Goal: Transaction & Acquisition: Purchase product/service

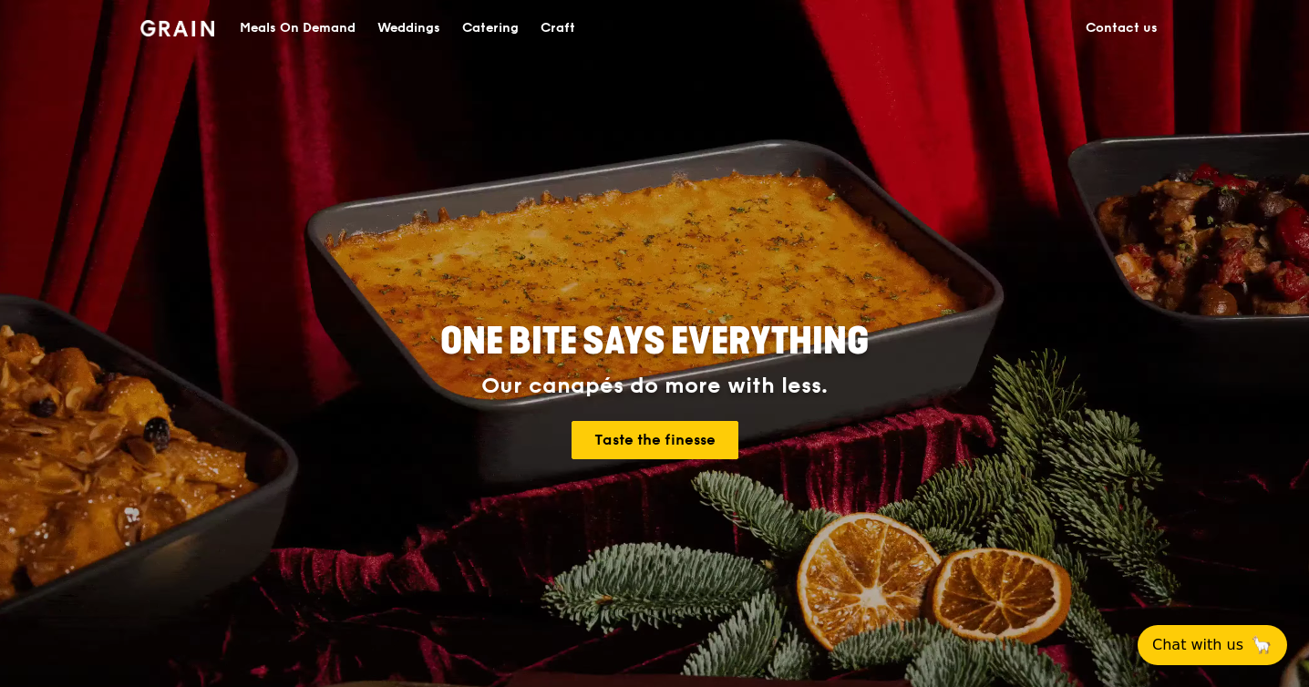
click at [338, 29] on div "Meals On Demand" at bounding box center [298, 28] width 116 height 55
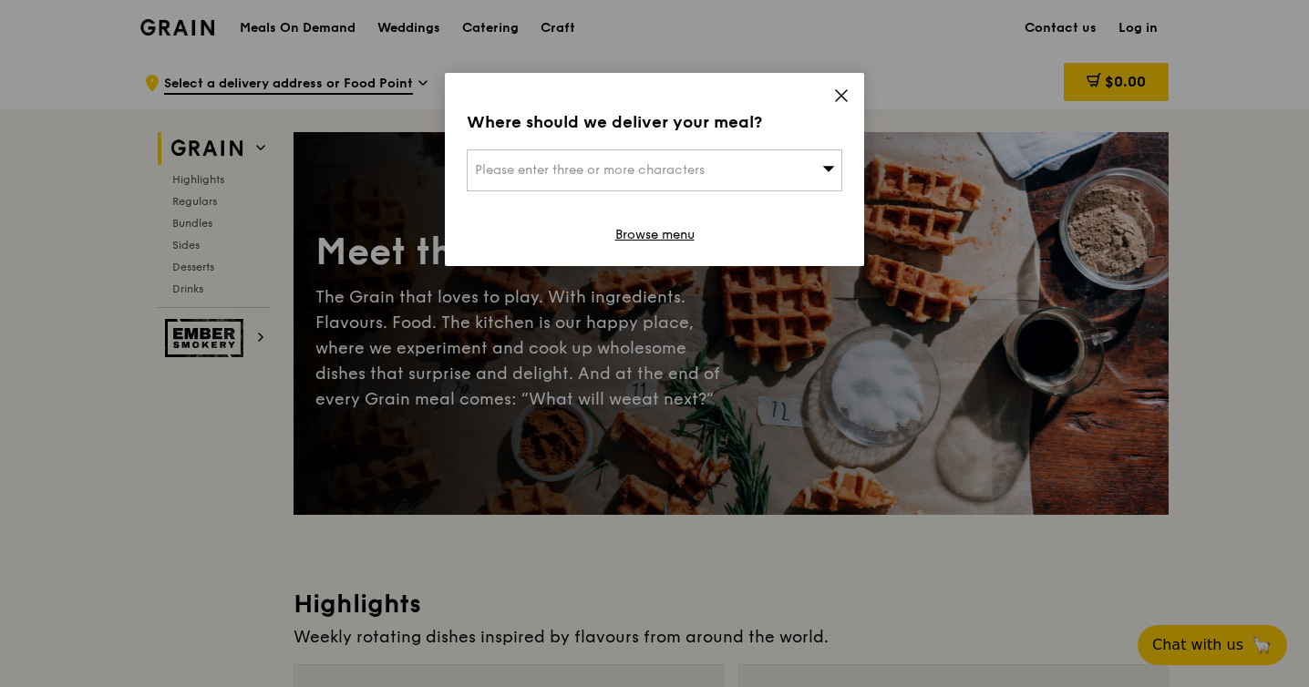
click at [631, 150] on div "Please enter three or more characters" at bounding box center [654, 170] width 375 height 42
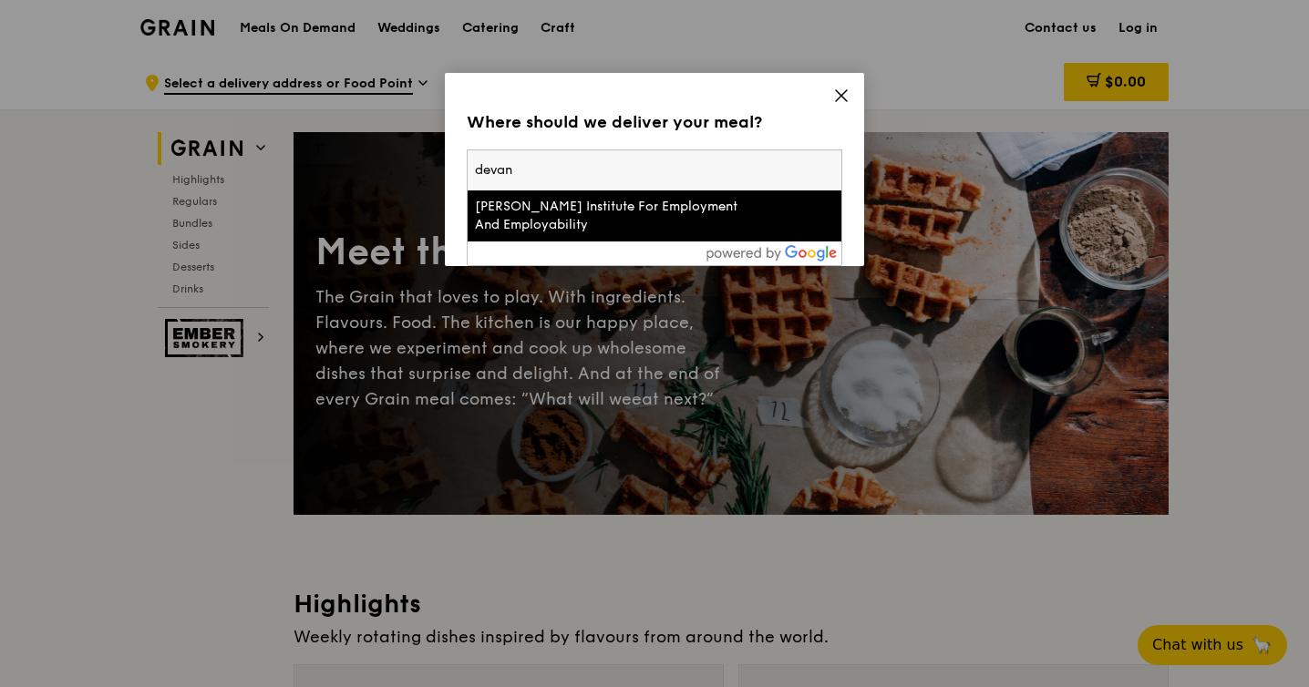
type input "devan"
click at [608, 212] on div "[PERSON_NAME] Institute For Employment And Employability" at bounding box center [610, 216] width 270 height 36
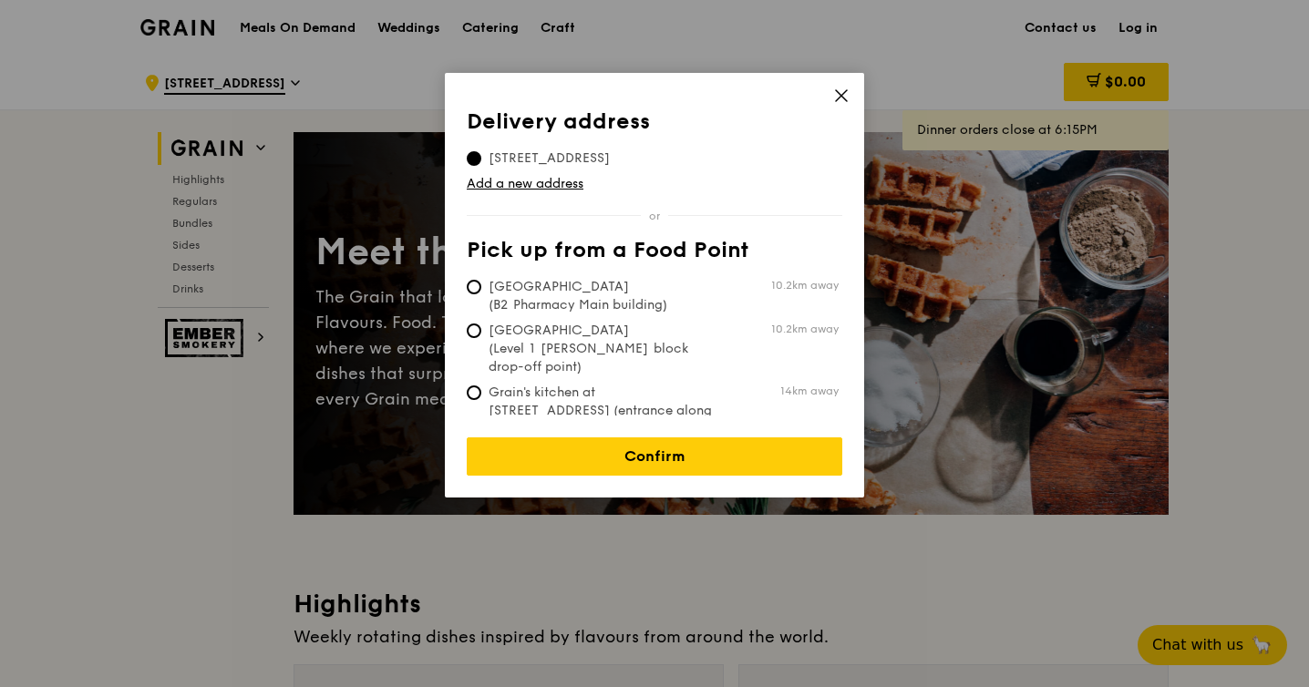
click at [658, 305] on span "[GEOGRAPHIC_DATA] (B2 Pharmacy Main building)" at bounding box center [603, 296] width 272 height 36
click at [481, 294] on input "[GEOGRAPHIC_DATA] (B2 Pharmacy Main building) 10.2km away" at bounding box center [474, 287] width 15 height 15
radio input "true"
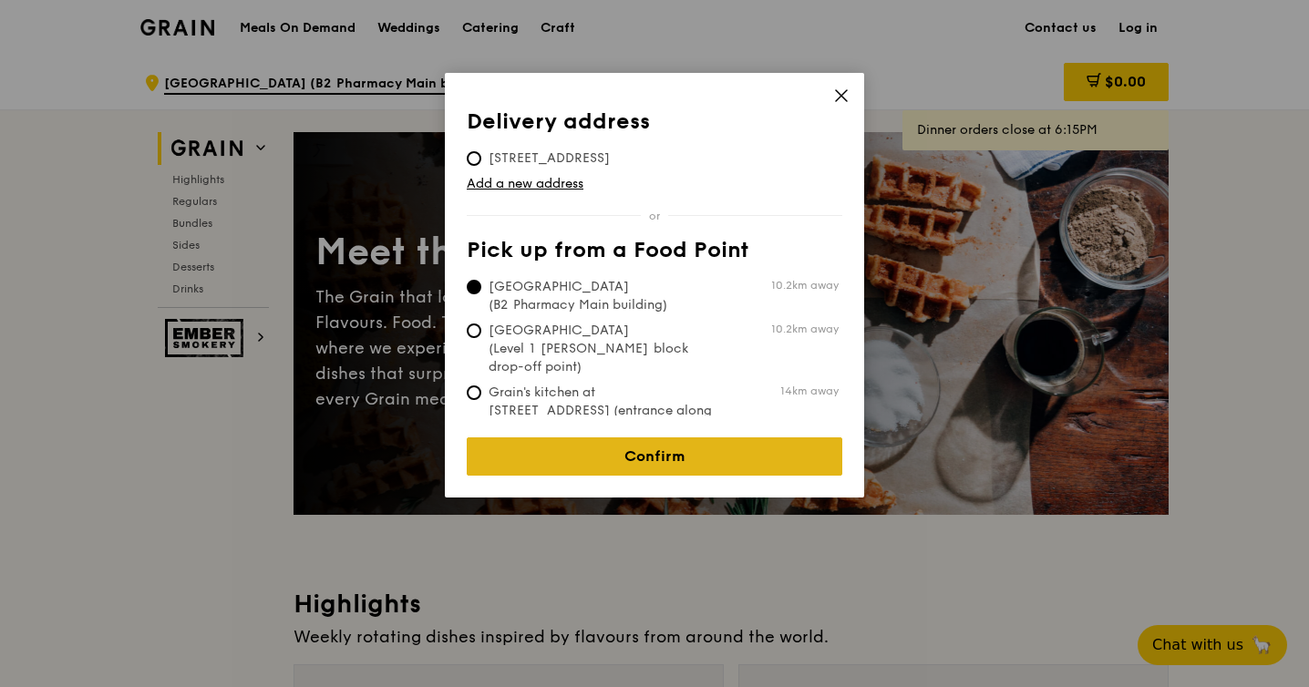
click at [631, 440] on link "Confirm" at bounding box center [654, 456] width 375 height 38
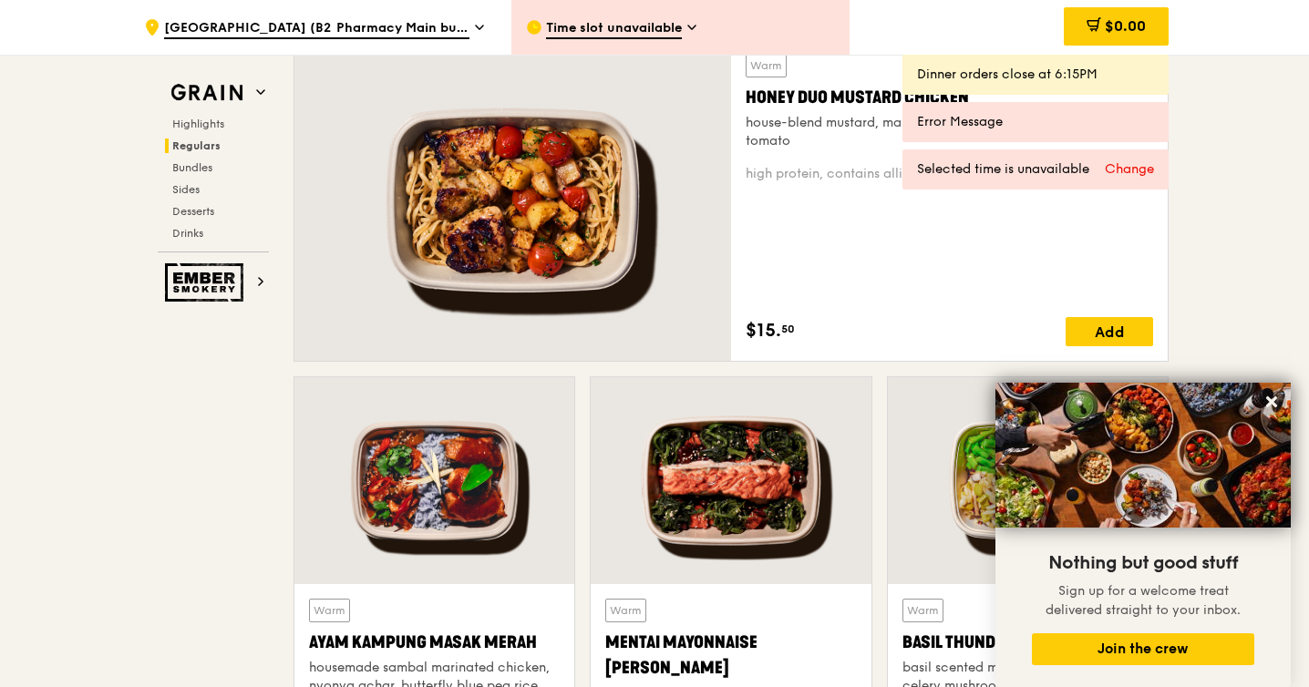
scroll to position [1350, 0]
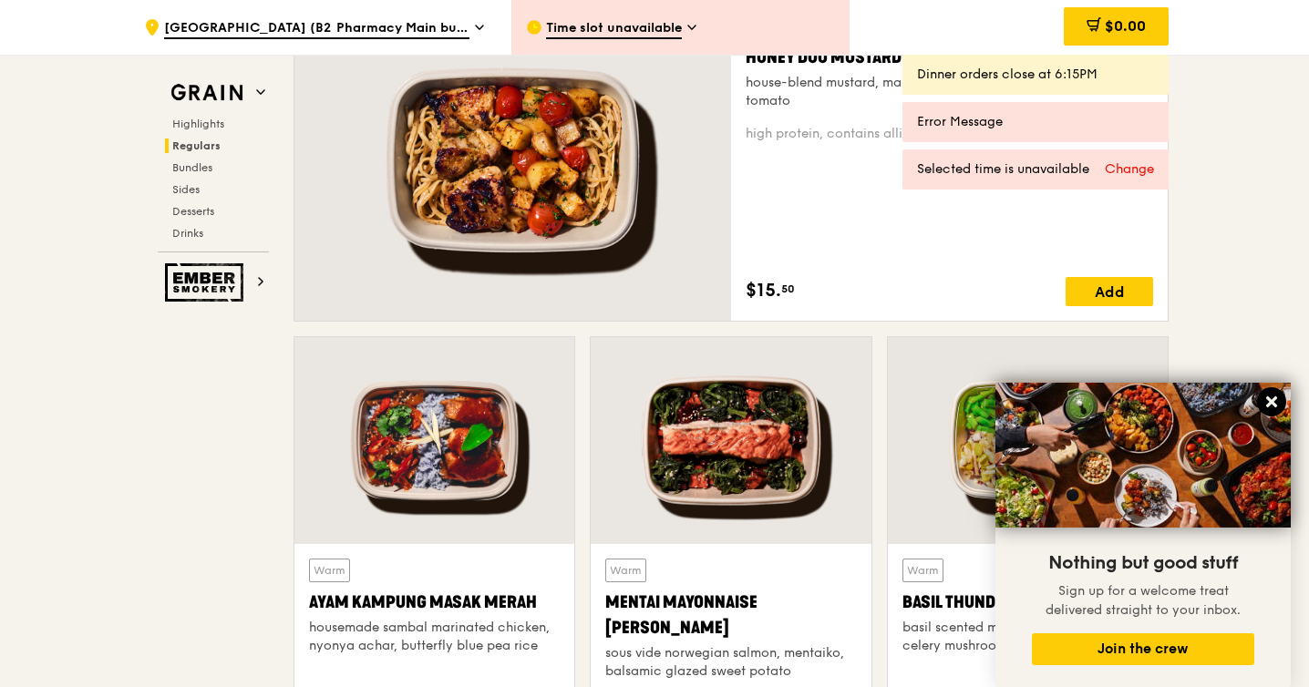
click at [1272, 399] on icon at bounding box center [1271, 401] width 11 height 11
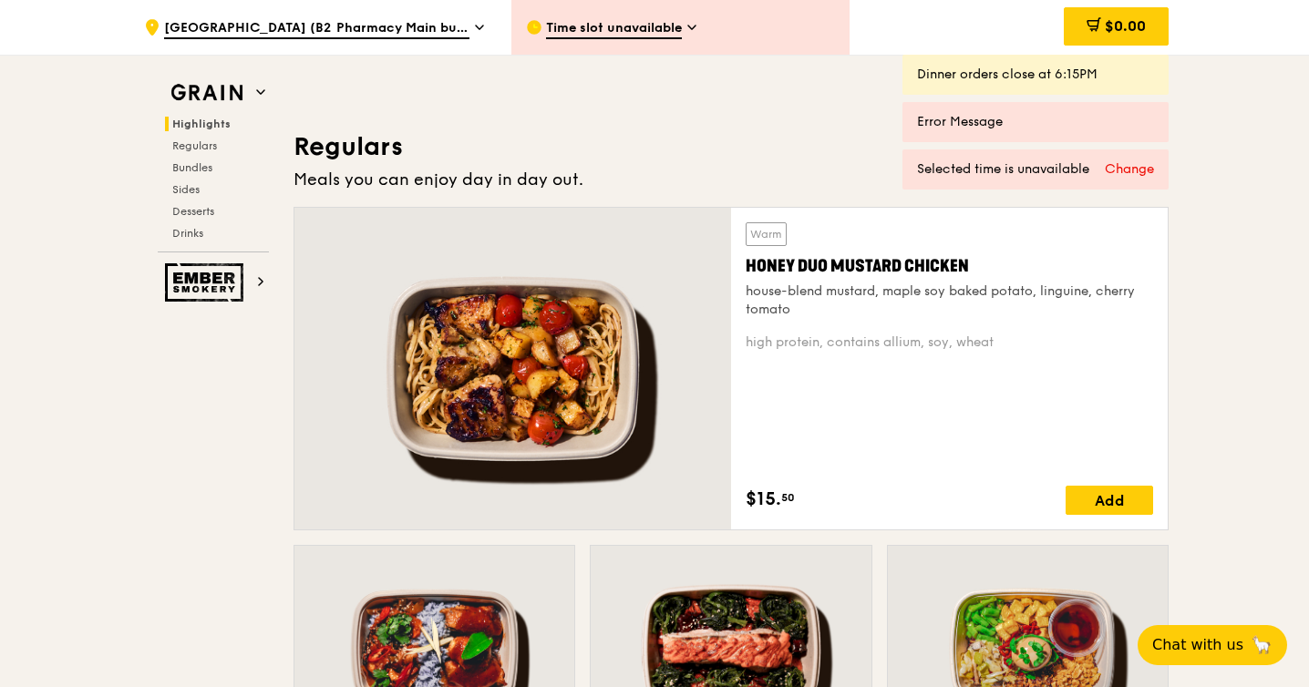
scroll to position [1110, 0]
